Goal: Transaction & Acquisition: Purchase product/service

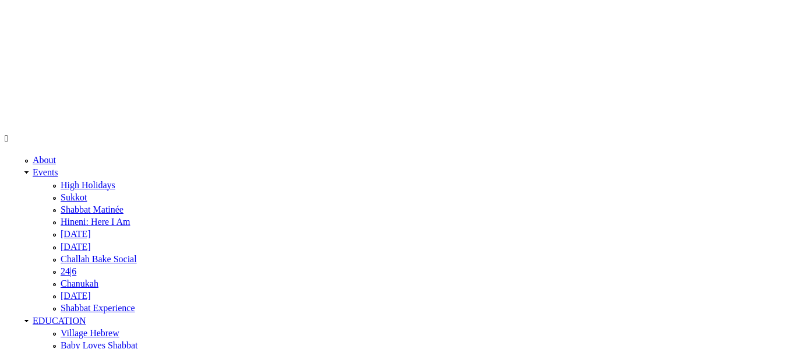
type input "1512"
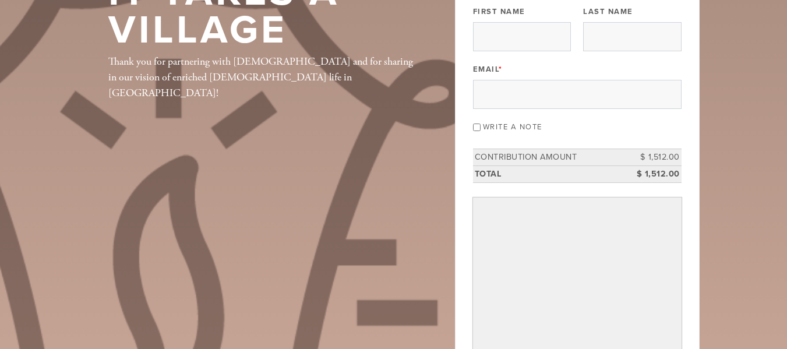
scroll to position [162, 0]
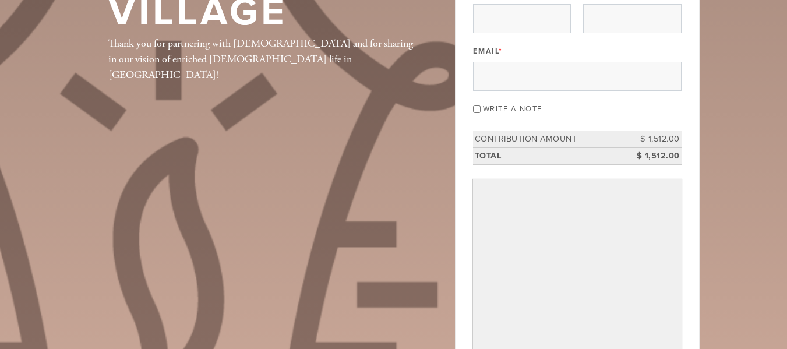
click at [478, 115] on div "Write a note" at bounding box center [577, 108] width 208 height 16
click at [476, 109] on input "Write a note" at bounding box center [477, 109] width 8 height 8
checkbox input "true"
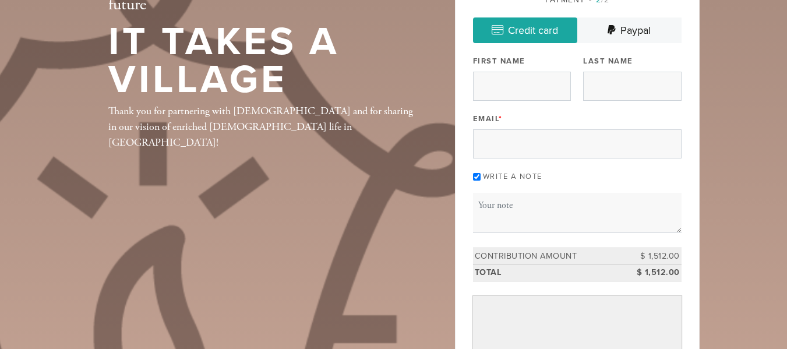
scroll to position [94, 0]
click at [500, 90] on input "First Name" at bounding box center [522, 86] width 98 height 29
click at [500, 90] on input "1" at bounding box center [522, 86] width 98 height 29
type input "2"
click at [496, 89] on input "2" at bounding box center [522, 86] width 98 height 29
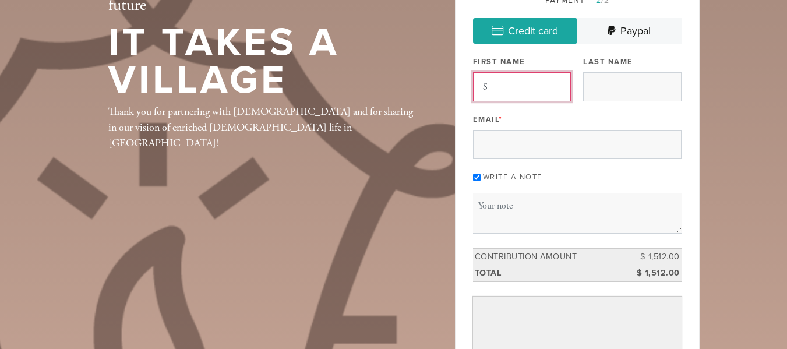
type input "[PERSON_NAME]"
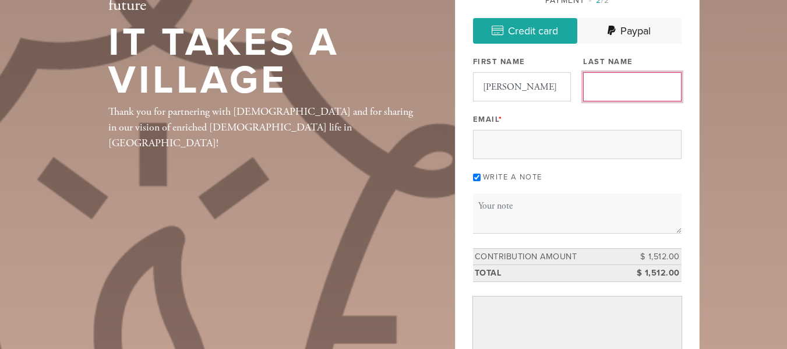
type input "Shire"
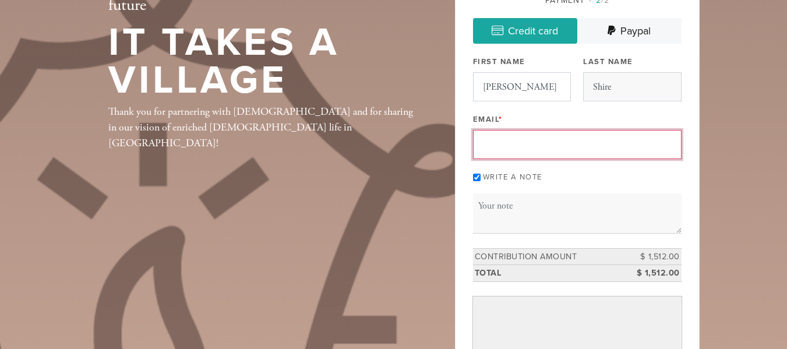
type input "[EMAIL_ADDRESS][DOMAIN_NAME]"
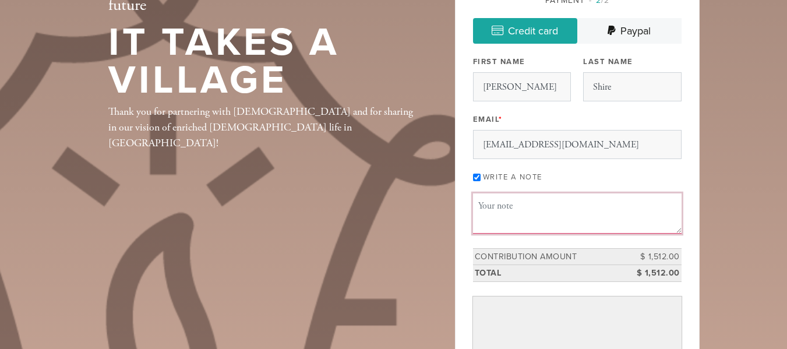
click at [510, 211] on textarea "Message or dedication" at bounding box center [577, 213] width 208 height 40
click at [543, 206] on textarea "This donation is iin honor of my dear son's, [PERSON_NAME], 28th birthday." at bounding box center [577, 213] width 208 height 40
click at [608, 220] on textarea "This donation is in honor of my dear son's, [PERSON_NAME], 28th birthday." at bounding box center [577, 213] width 208 height 40
click at [641, 206] on textarea "This donation is in honor of my dear son's, [PERSON_NAME], 28th birthday." at bounding box center [577, 213] width 208 height 40
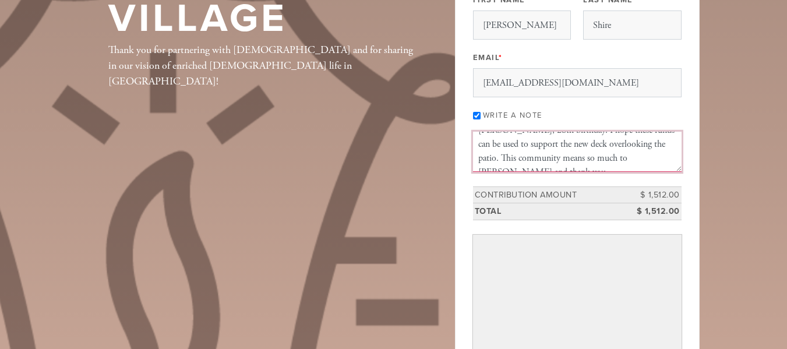
scroll to position [35, 0]
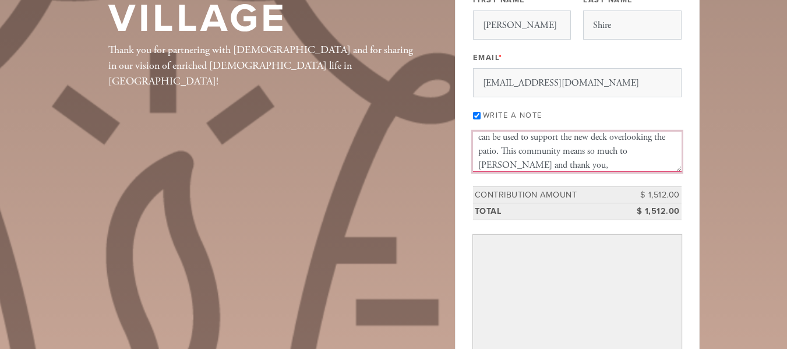
click at [676, 167] on textarea "This donation is in honor of my dear son's, [PERSON_NAME], 28th birthday. I hop…" at bounding box center [577, 152] width 208 height 40
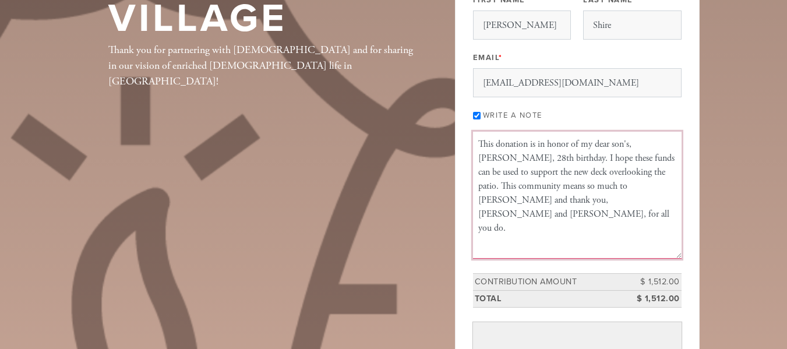
scroll to position [0, 0]
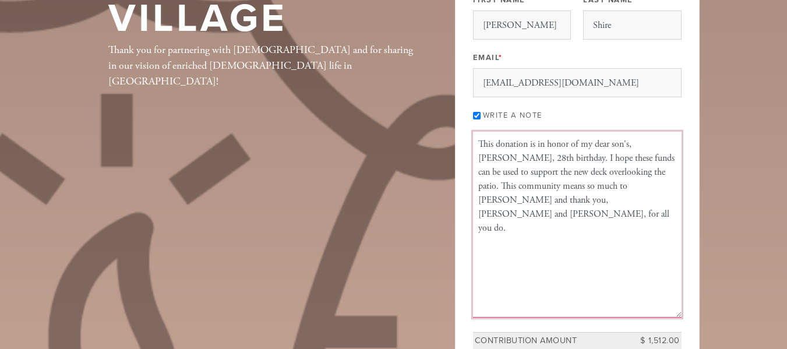
drag, startPoint x: 679, startPoint y: 168, endPoint x: 654, endPoint y: 314, distance: 148.3
click at [654, 314] on textarea "This donation is in honor of my dear son's, [PERSON_NAME], 28th birthday. I hop…" at bounding box center [577, 225] width 208 height 186
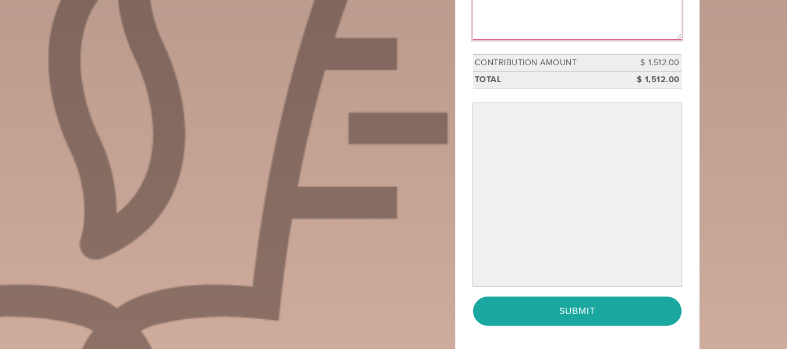
scroll to position [430, 0]
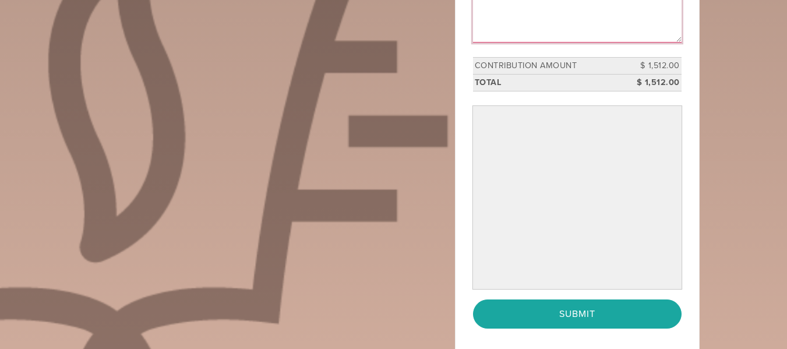
type textarea "This donation is in honor of my dear son's, [PERSON_NAME], 28th birthday. I hop…"
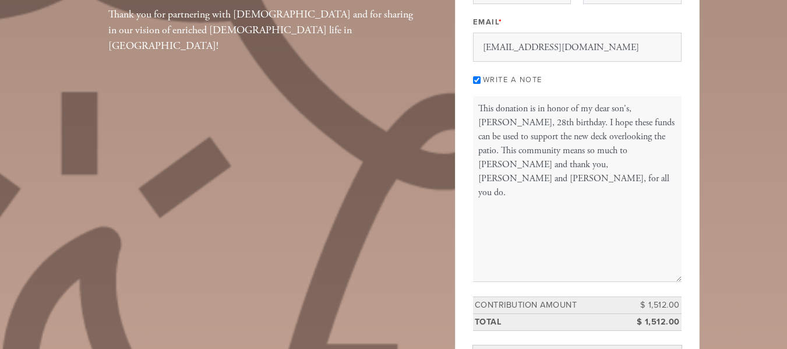
scroll to position [190, 0]
click at [568, 48] on input "[EMAIL_ADDRESS][DOMAIN_NAME]" at bounding box center [577, 47] width 208 height 29
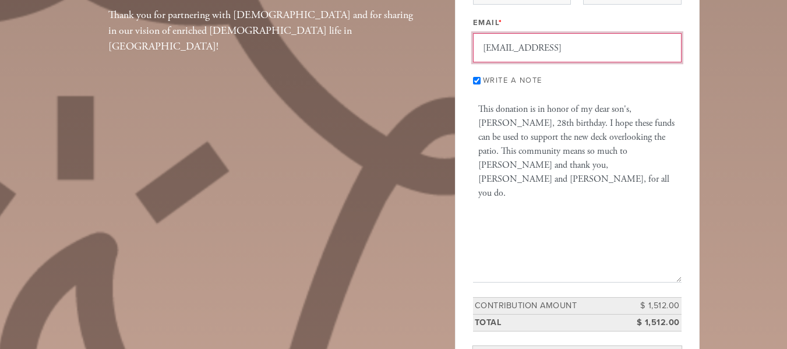
type input "[EMAIL_ADDRESS][DOMAIN_NAME]"
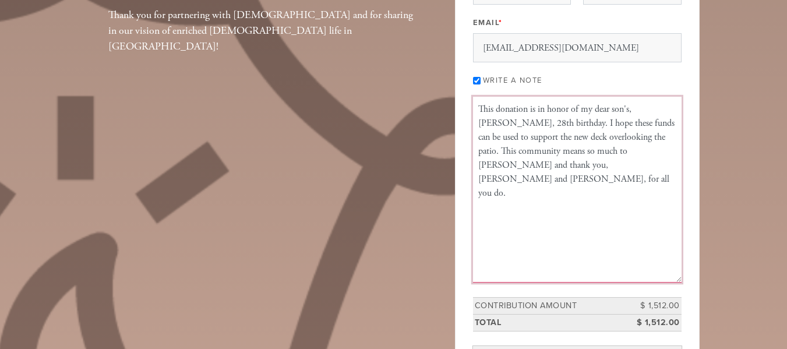
click at [588, 182] on textarea "This donation is in honor of my dear son's, [PERSON_NAME], 28th birthday. I hop…" at bounding box center [577, 190] width 208 height 186
click at [639, 191] on textarea "This donation is in honor of my dear son's, [PERSON_NAME], 28th birthday. I hop…" at bounding box center [577, 188] width 208 height 186
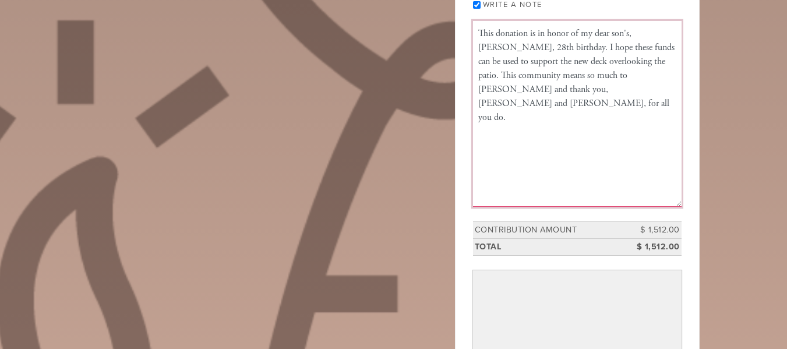
scroll to position [267, 0]
type textarea "This donation is in honor of my dear son's, [PERSON_NAME], 28th birthday. I hop…"
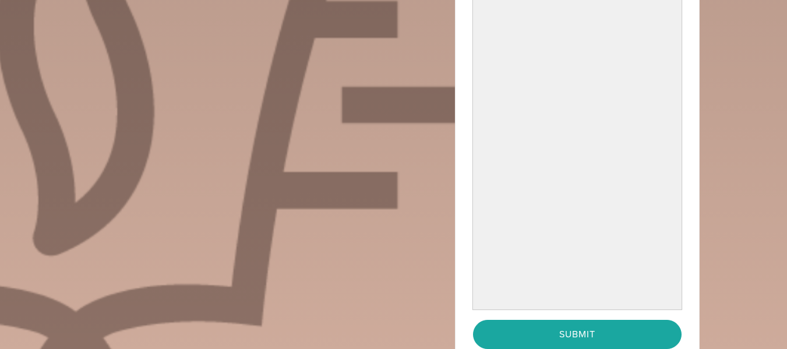
scroll to position [618, 0]
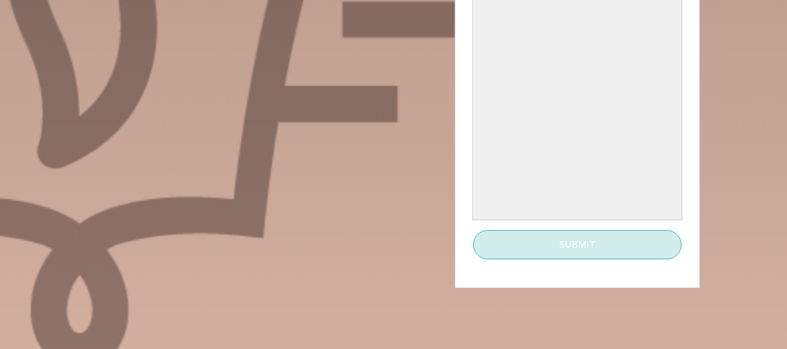
click at [579, 239] on input "Submit" at bounding box center [577, 244] width 208 height 29
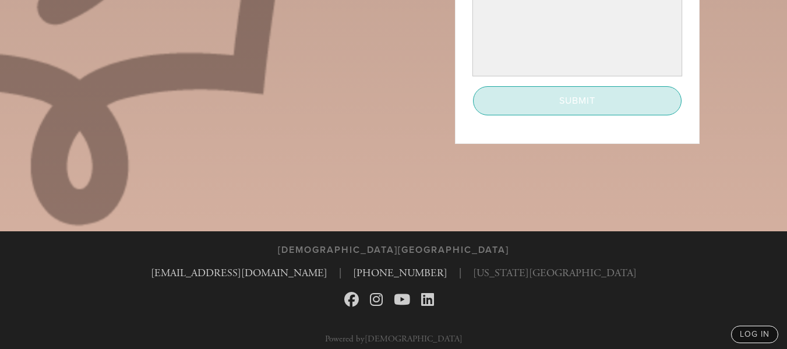
scroll to position [763, 0]
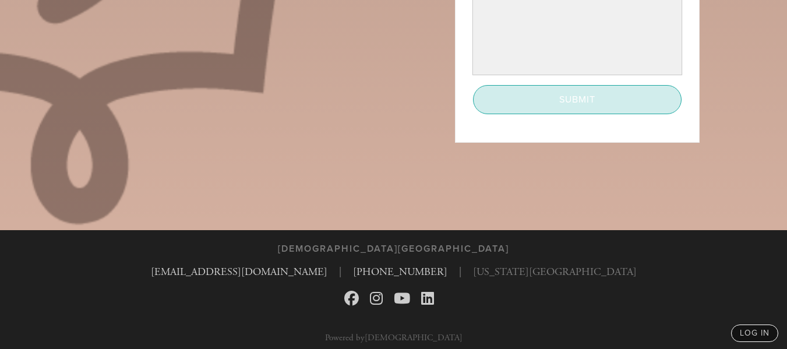
click at [634, 99] on input "Submit" at bounding box center [577, 99] width 208 height 29
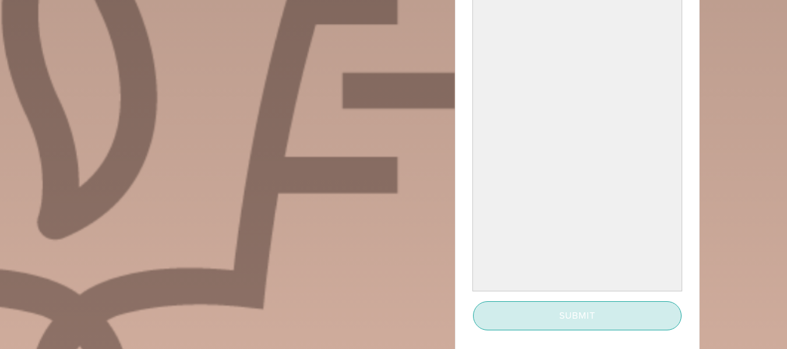
scroll to position [692, 0]
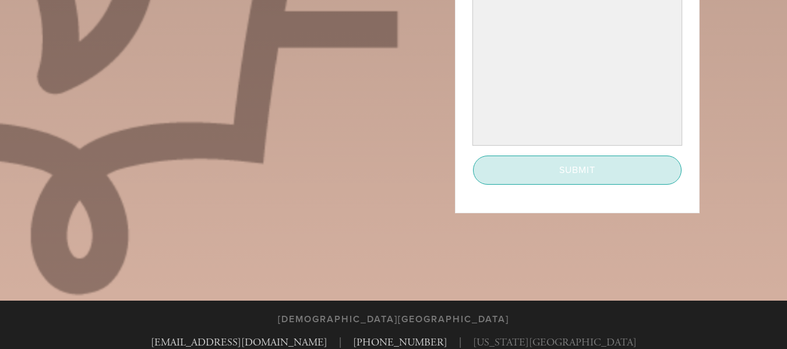
click at [513, 166] on input "Submit" at bounding box center [577, 169] width 208 height 29
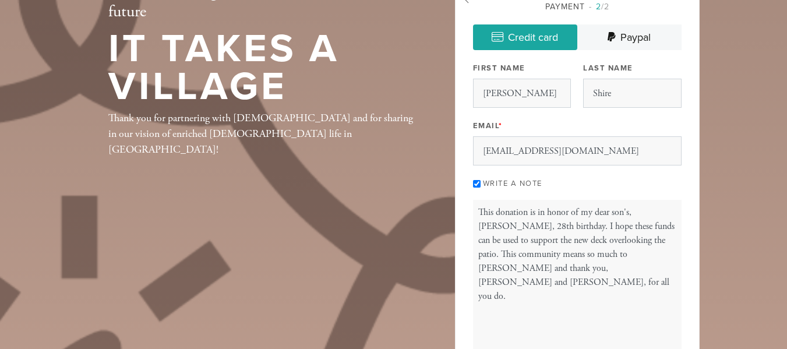
scroll to position [87, 0]
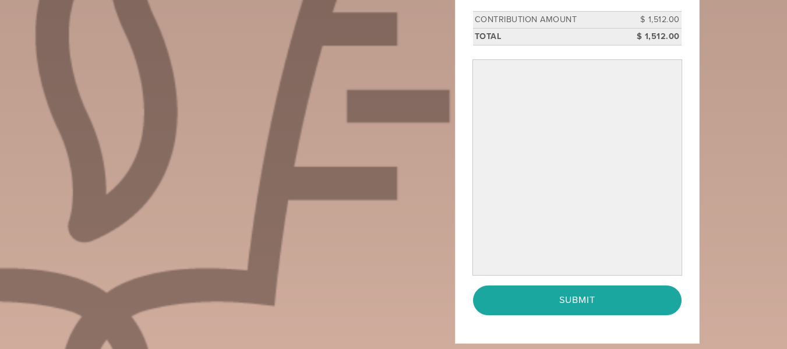
scroll to position [538, 0]
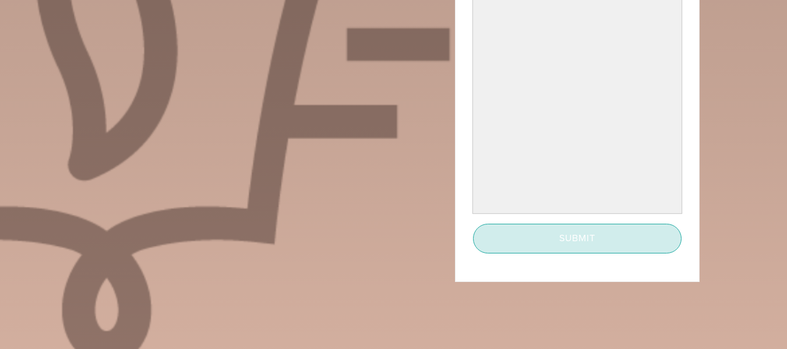
click at [531, 231] on input "Submit" at bounding box center [577, 238] width 208 height 29
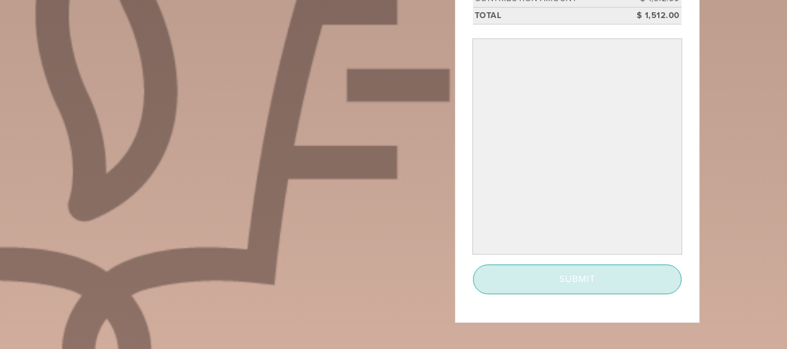
scroll to position [497, 0]
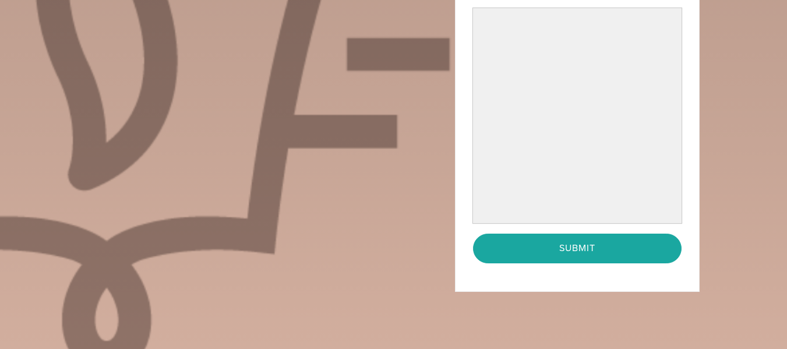
scroll to position [529, 0]
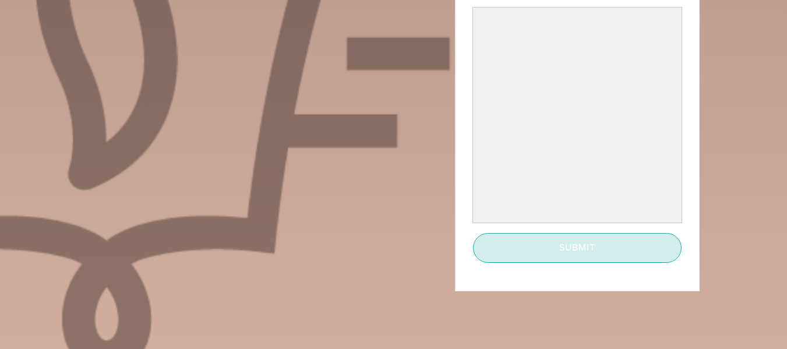
click at [608, 236] on input "Submit" at bounding box center [577, 247] width 208 height 29
